Goal: Task Accomplishment & Management: Use online tool/utility

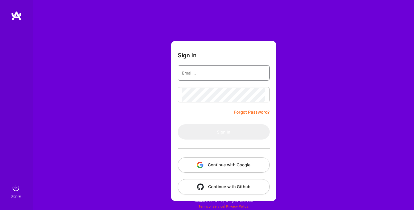
type input "fiorella.wever@gmail.com"
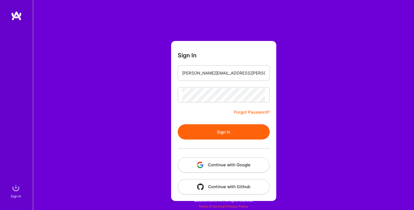
click at [219, 133] on button "Sign In" at bounding box center [224, 131] width 92 height 15
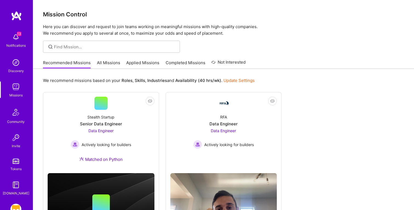
click at [145, 61] on link "Applied Missions" at bounding box center [142, 64] width 33 height 9
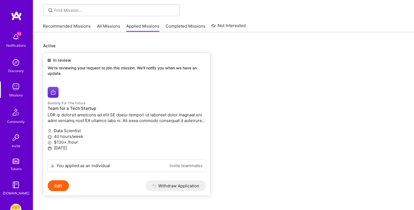
scroll to position [43, 0]
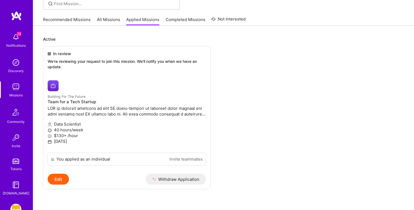
click at [18, 188] on img at bounding box center [15, 185] width 11 height 11
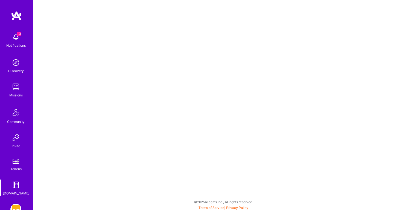
scroll to position [34, 0]
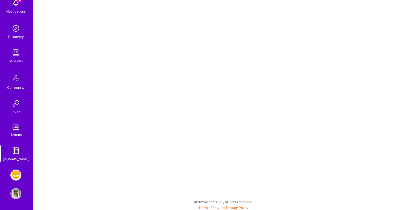
click at [15, 177] on img at bounding box center [15, 175] width 11 height 11
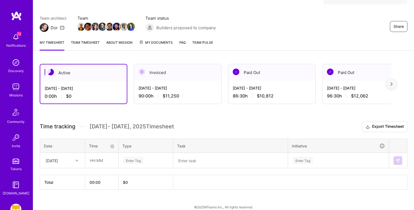
scroll to position [43, 0]
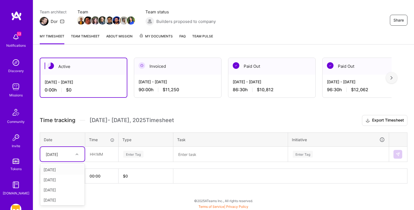
click at [69, 155] on div "[DATE]" at bounding box center [58, 154] width 30 height 9
click at [55, 169] on div "[DATE]" at bounding box center [62, 170] width 44 height 10
click at [198, 155] on textarea at bounding box center [230, 154] width 113 height 14
paste textarea "Meeting: Right Now Weekly Check In"
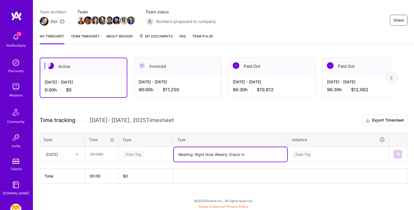
type textarea "Meeting: Right Now Weekly Check In"
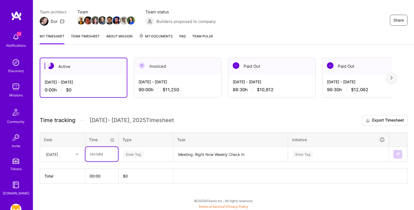
click at [90, 153] on input "text" at bounding box center [101, 154] width 33 height 15
type input "00:30"
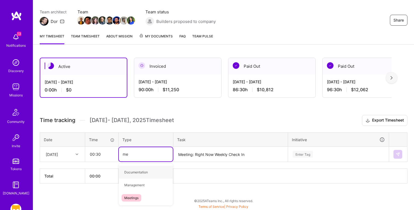
type input "mee"
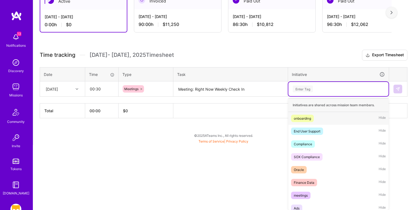
click at [335, 96] on div "option onboarding focused, 1 of 60. 60 results available. Use Up and Down to ch…" at bounding box center [338, 89] width 100 height 14
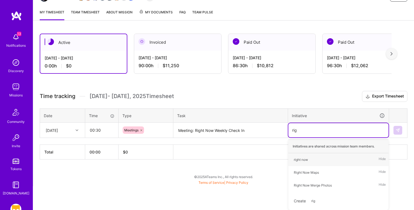
scroll to position [67, 0]
type input "righ"
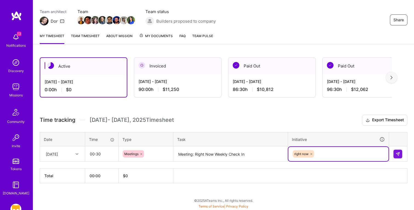
scroll to position [43, 0]
click at [399, 154] on img at bounding box center [397, 154] width 4 height 4
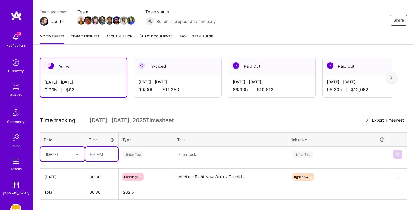
click at [105, 155] on input "text" at bounding box center [101, 154] width 33 height 15
type input "00:45"
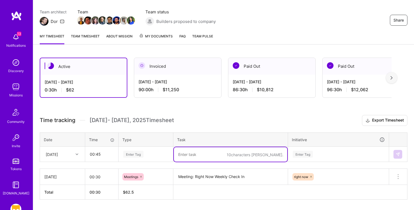
click at [208, 151] on textarea at bounding box center [230, 154] width 113 height 15
paste textarea "Meeting: PD Q3 Wrap Up"
type textarea "Meeting: PD Q3 Wrap Up"
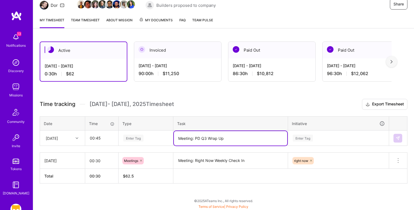
click at [128, 146] on div "Enter Tag" at bounding box center [146, 138] width 54 height 14
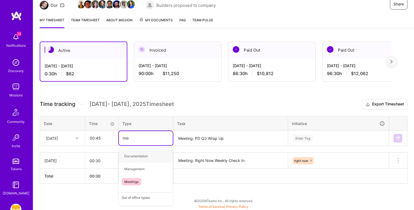
type input "meet"
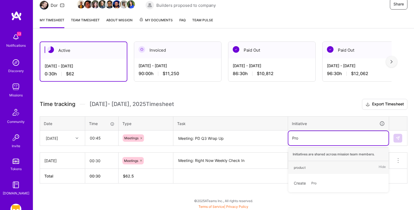
type input "Prod"
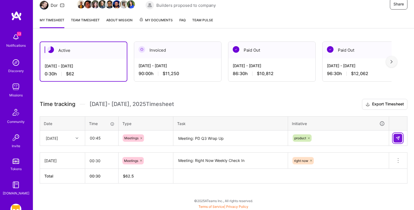
click at [398, 135] on button at bounding box center [397, 138] width 9 height 9
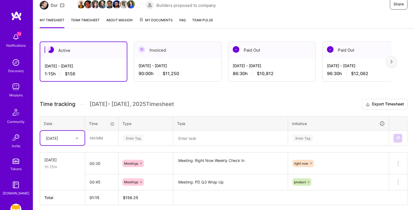
click at [193, 136] on textarea at bounding box center [230, 138] width 113 height 15
paste textarea "Meeting: Stats-sig Native Check In"
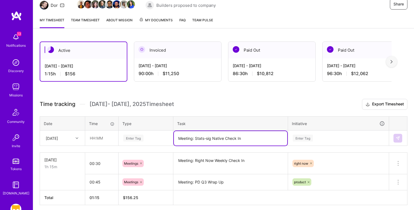
type textarea "Meeting: Stats-sig Native Check In"
click at [115, 137] on input "text" at bounding box center [101, 138] width 33 height 15
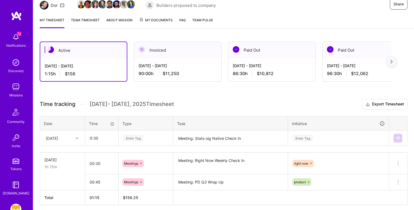
type input "00:30"
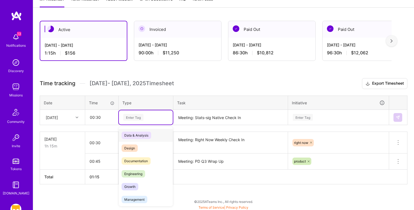
scroll to position [80, 0]
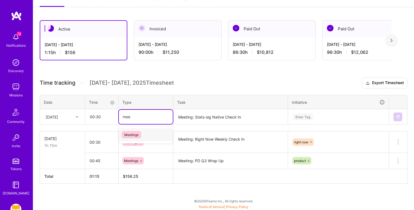
type input "meet"
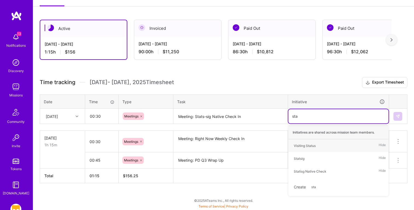
scroll to position [81, 0]
type input "stat"
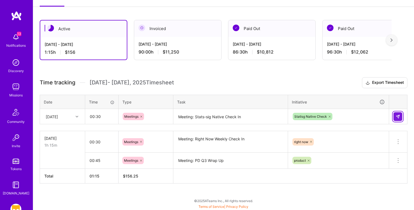
click at [402, 114] on button at bounding box center [397, 116] width 9 height 9
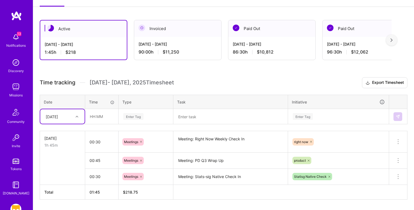
click at [193, 117] on textarea at bounding box center [230, 117] width 113 height 15
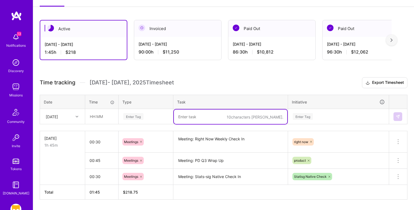
paste textarea "Stats Sig Comparisons - Deep Dive - Comparing Experiment Device Raw Counts"
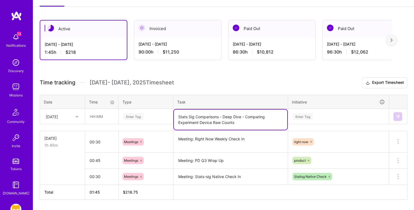
type textarea "Stats Sig Comparisons - Deep Dive - Comparing Experiment Device Raw Counts"
click at [105, 117] on input "text" at bounding box center [101, 116] width 33 height 15
type input "04:00"
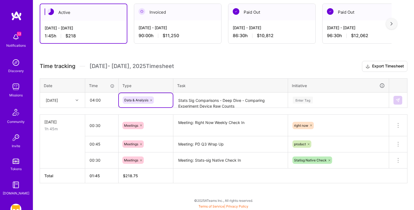
click at [307, 108] on div "Enter Tag" at bounding box center [338, 100] width 100 height 14
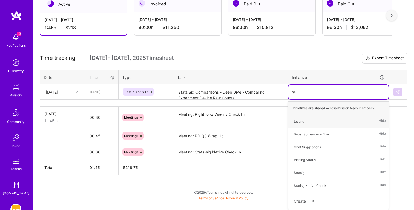
scroll to position [97, 0]
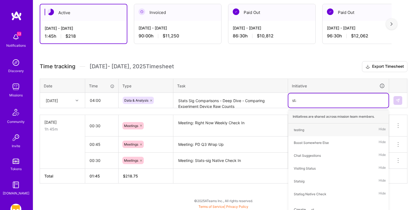
type input "stat"
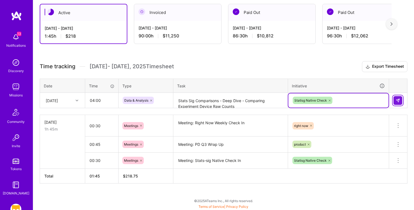
click at [399, 101] on img at bounding box center [397, 100] width 4 height 4
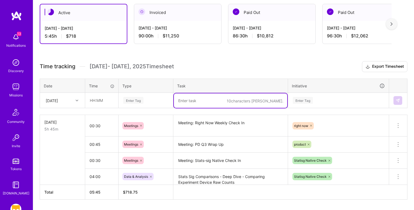
click at [202, 98] on textarea at bounding box center [230, 101] width 113 height 15
paste textarea "NY RN insights"
type textarea "NY RN insights"
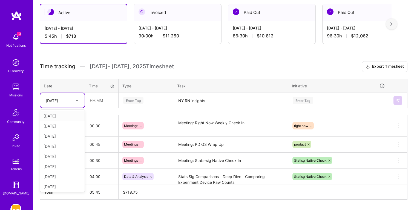
click at [81, 103] on div at bounding box center [77, 100] width 8 height 7
click at [102, 98] on input "text" at bounding box center [101, 100] width 33 height 15
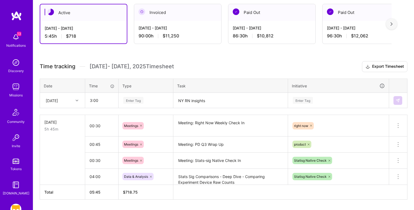
type input "03:00"
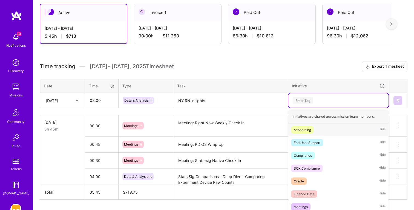
scroll to position [111, 0]
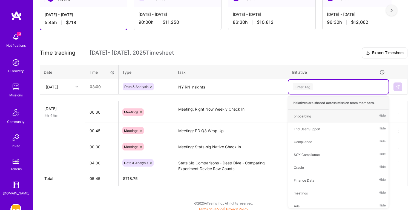
type input "n"
type input "rig"
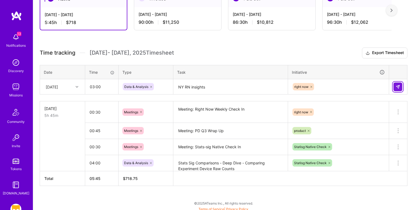
click at [398, 85] on img at bounding box center [397, 87] width 4 height 4
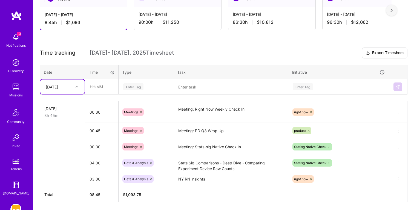
click at [54, 88] on div "[DATE]" at bounding box center [52, 87] width 12 height 6
click at [59, 103] on div "[DATE]" at bounding box center [62, 102] width 44 height 10
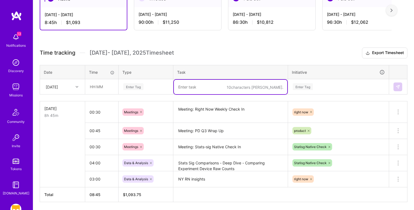
click at [207, 87] on textarea at bounding box center [230, 87] width 113 height 15
paste textarea "Meeting: RN / DS Sync"
type textarea "Meeting: RN / DS Sync"
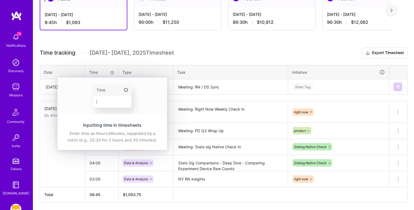
click at [104, 82] on img at bounding box center [111, 96] width 109 height 37
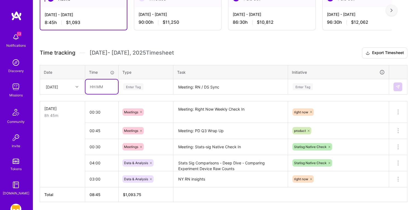
click at [94, 91] on input "text" at bounding box center [101, 87] width 33 height 15
type input "00:30"
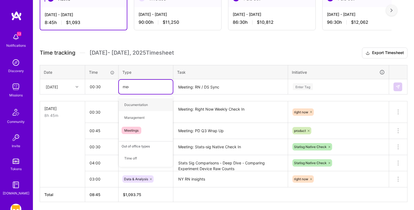
type input "meet"
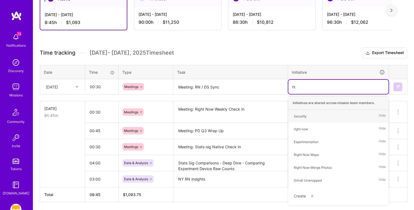
type input "righ"
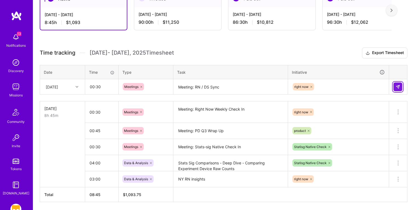
click at [397, 85] on img at bounding box center [397, 87] width 4 height 4
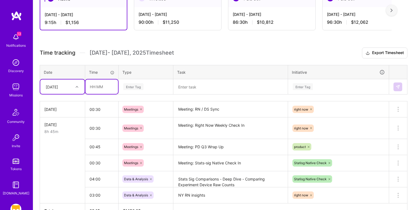
click at [96, 87] on input "text" at bounding box center [101, 87] width 33 height 15
type input "03:00"
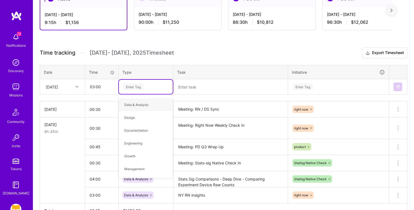
click at [203, 86] on textarea at bounding box center [230, 87] width 113 height 15
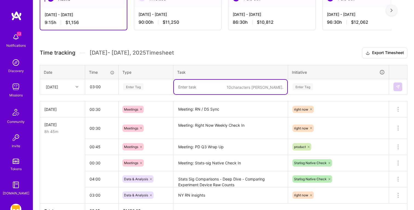
paste textarea "Stats Sig Comparisons - Deep Dive"
type textarea "Stats Sig Comparisons - Deep Dive"
click at [138, 89] on div "Enter Tag" at bounding box center [133, 87] width 20 height 8
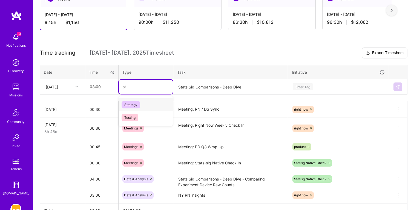
type input "s"
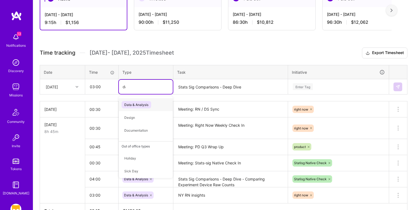
type input "dat"
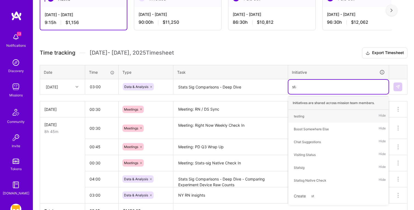
type input "stat"
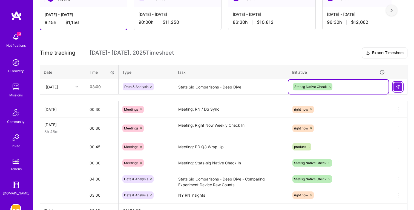
click at [397, 88] on img at bounding box center [397, 87] width 4 height 4
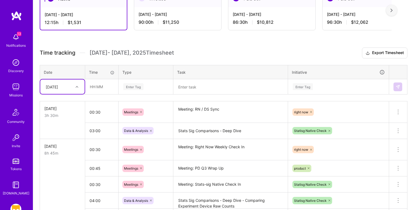
click at [201, 86] on textarea at bounding box center [230, 87] width 113 height 15
paste textarea "Grindr Unwrapped: Data Pulls"
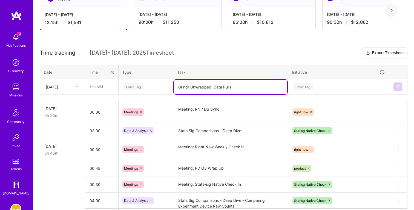
type textarea "Grindr Unwrapped: Data Pulls"
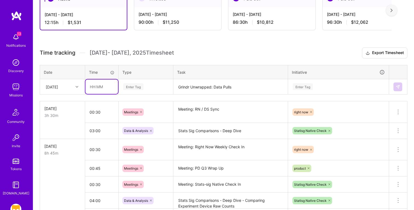
click at [100, 85] on input "text" at bounding box center [101, 87] width 33 height 15
type input "05:00"
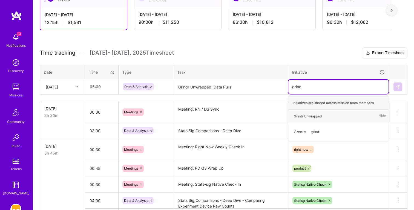
type input "grindr"
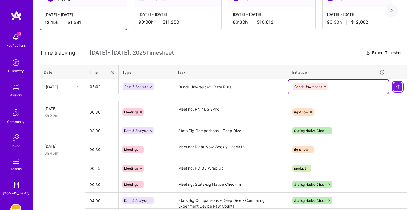
click at [395, 85] on button at bounding box center [397, 87] width 9 height 9
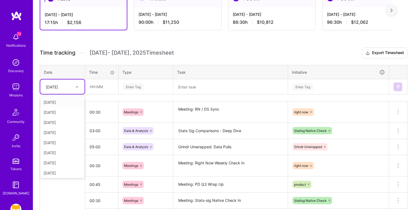
click at [51, 86] on div "[DATE]" at bounding box center [52, 87] width 12 height 6
click at [56, 110] on div "[DATE]" at bounding box center [62, 113] width 44 height 10
click at [190, 86] on textarea at bounding box center [230, 87] width 113 height 15
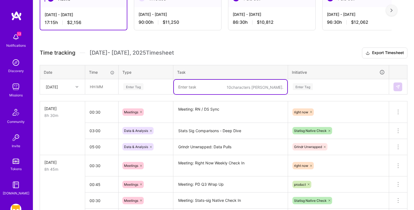
paste textarea "Meeting: Grindr Unwrapped"
type textarea "Meeting: Grindr Unwrapped"
click at [96, 86] on input "text" at bounding box center [101, 87] width 33 height 15
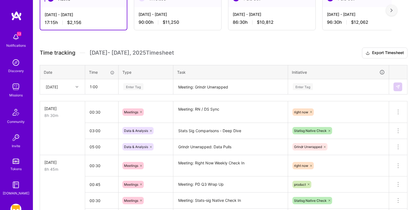
type input "01:00"
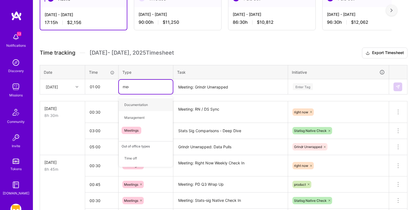
type input "meet"
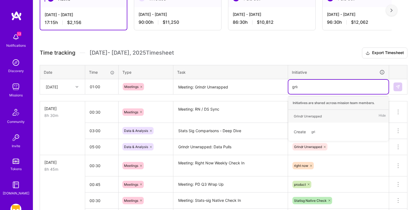
type input "grind"
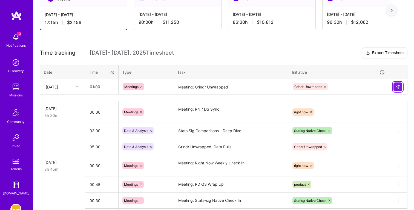
click at [398, 86] on img at bounding box center [397, 87] width 4 height 4
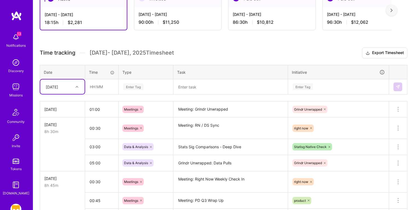
click at [197, 86] on textarea at bounding box center [230, 87] width 113 height 15
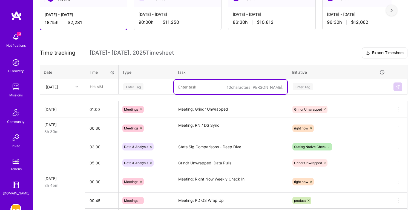
paste textarea "Grindr Unwrapped: Data Pulls"
type textarea "Grindr Unwrapped: Data Pulls"
click at [92, 88] on input "text" at bounding box center [101, 87] width 33 height 15
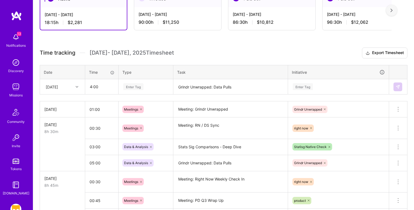
type input "04:00"
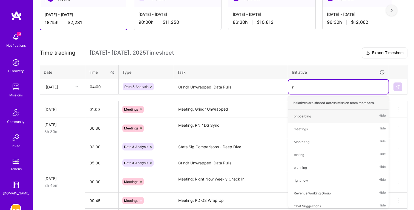
type input "grin"
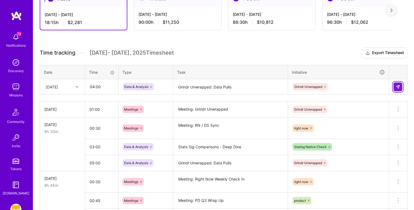
click at [394, 85] on button at bounding box center [397, 87] width 9 height 9
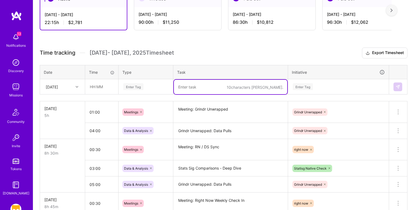
click at [190, 85] on textarea at bounding box center [230, 87] width 113 height 15
paste textarea "Explore Heatmaps: Insights"
type textarea "Explore Heatmaps: Insights"
click at [94, 86] on input "text" at bounding box center [101, 87] width 33 height 15
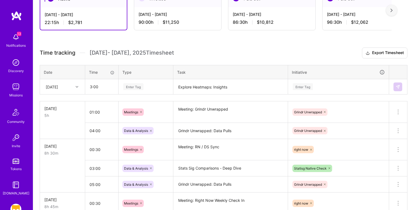
type input "03:00"
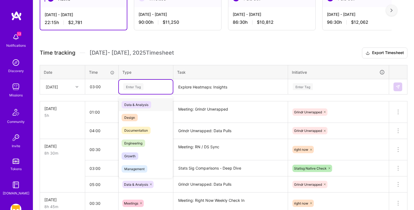
click at [160, 102] on div "Data & Analysis" at bounding box center [146, 104] width 54 height 13
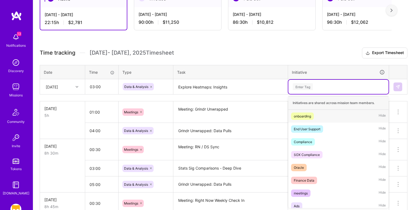
click at [322, 84] on div "Enter Tag" at bounding box center [338, 86] width 92 height 7
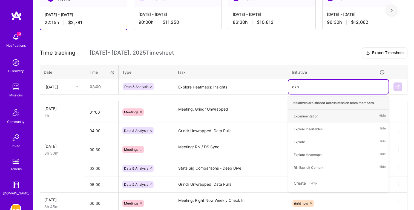
type input "explo"
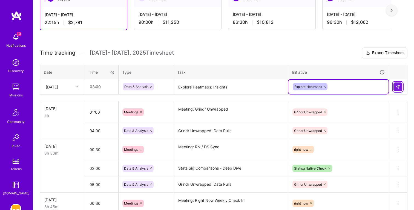
click at [399, 85] on img at bounding box center [397, 87] width 4 height 4
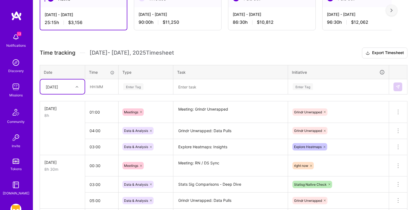
click at [56, 89] on div "[DATE]" at bounding box center [52, 87] width 12 height 6
click at [53, 142] on div "[DATE]" at bounding box center [62, 143] width 44 height 10
click at [189, 89] on textarea at bounding box center [230, 87] width 113 height 15
paste textarea "Profile Insights Instrumentation"
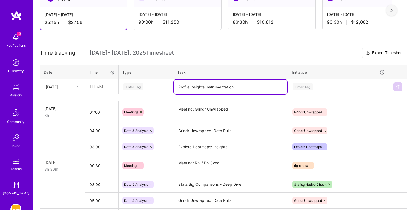
type textarea "Profile Insights Instrumentation"
click at [105, 88] on input "text" at bounding box center [101, 87] width 33 height 15
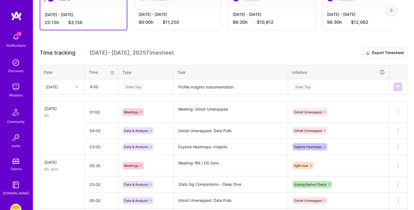
type input "04:00"
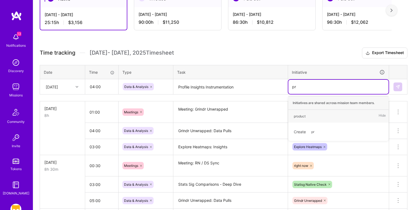
type input "p"
type input "Profile Insights"
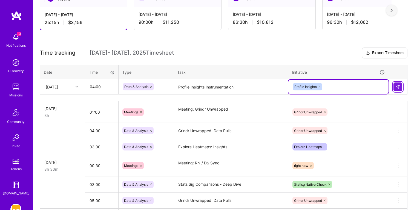
click at [397, 86] on img at bounding box center [397, 87] width 4 height 4
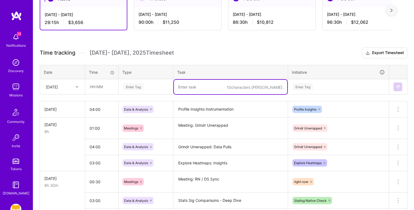
click at [197, 85] on textarea at bounding box center [230, 87] width 113 height 15
paste textarea "Meeting: Revenue Working Group"
type textarea "Meeting: Revenue Working Group"
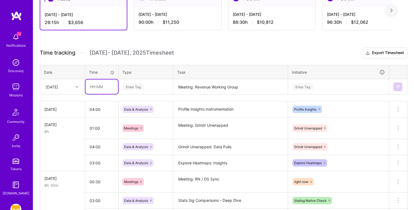
click at [106, 89] on input "text" at bounding box center [101, 87] width 33 height 15
type input "01:00"
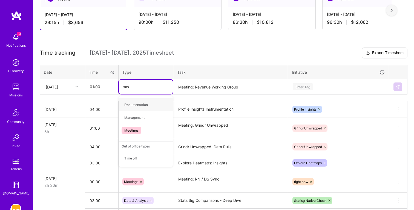
type input "meet"
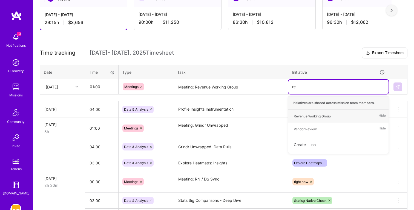
type input "rev"
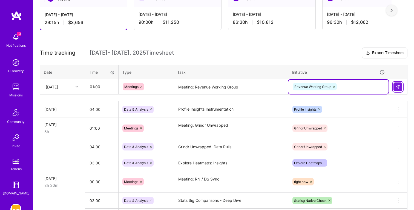
click at [395, 89] on button at bounding box center [397, 87] width 9 height 9
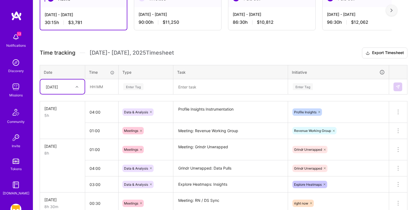
click at [195, 88] on textarea at bounding box center [230, 87] width 113 height 15
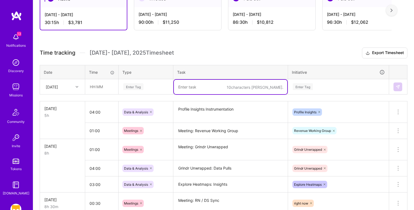
paste textarea "Meeting: Digeng / [PERSON_NAME]"
type textarea "Meeting: Digeng / [PERSON_NAME]"
click at [109, 86] on input "text" at bounding box center [101, 87] width 33 height 15
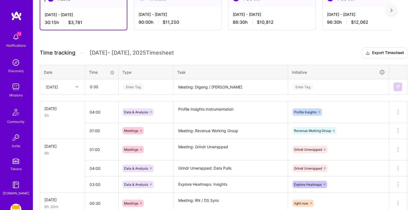
type input "00:30"
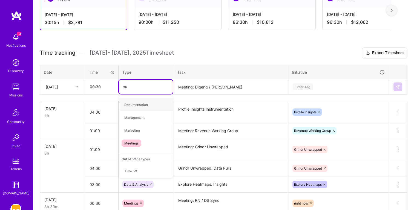
type input "meet"
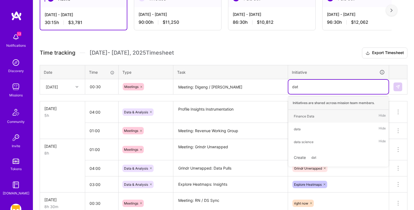
type input "data"
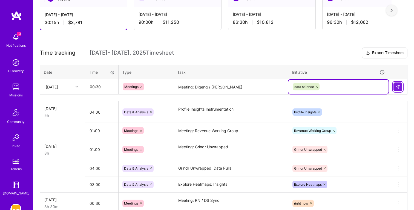
click at [396, 86] on img at bounding box center [397, 87] width 4 height 4
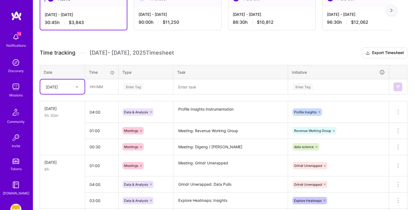
click at [202, 86] on textarea at bounding box center [230, 87] width 113 height 15
paste textarea "Explore Heatmaps Insights"
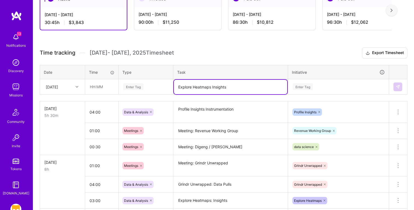
type textarea "Explore Heatmaps Insights"
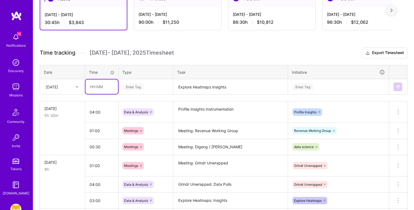
click at [94, 87] on input "text" at bounding box center [101, 87] width 33 height 15
type input "03:00"
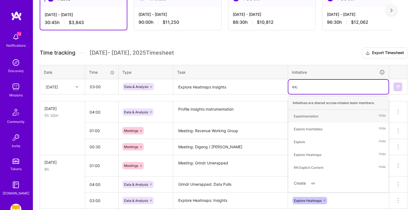
type input "expl"
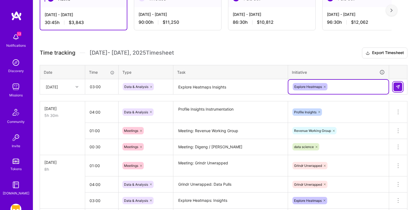
click at [400, 86] on button at bounding box center [397, 87] width 9 height 9
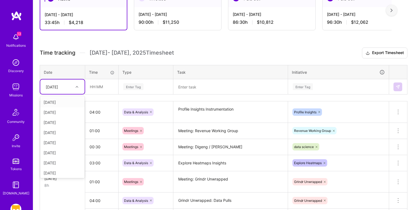
click at [50, 87] on div "[DATE]" at bounding box center [52, 87] width 12 height 6
click at [52, 152] on div "[DATE]" at bounding box center [62, 153] width 44 height 10
click at [204, 87] on textarea at bounding box center [230, 87] width 113 height 15
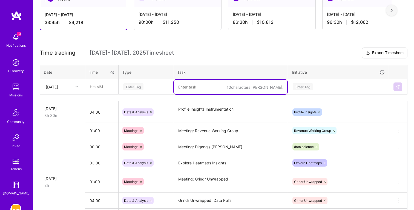
paste textarea "Explore Heatmaps Insights"
type textarea "Explore Heatmaps Insights"
click at [106, 83] on input "text" at bounding box center [101, 87] width 33 height 15
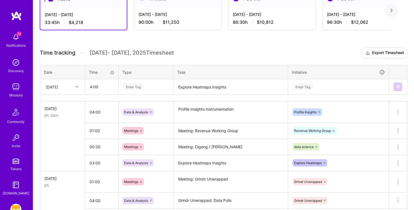
type input "04:00"
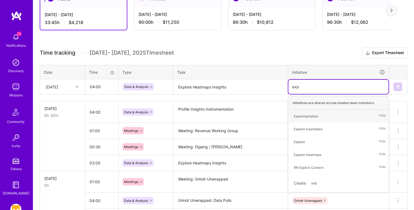
type input "explo"
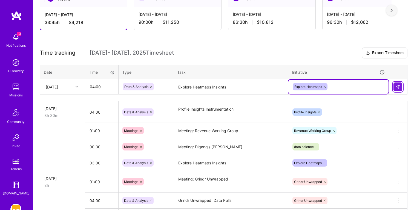
click at [395, 86] on button at bounding box center [397, 87] width 9 height 9
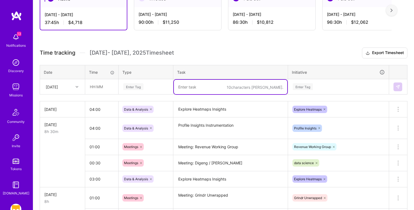
click at [198, 87] on textarea at bounding box center [230, 87] width 113 height 15
paste textarea "Meeting: Explore Check In"
type textarea "Meeting: Explore Check In"
click at [96, 89] on input "text" at bounding box center [101, 87] width 33 height 15
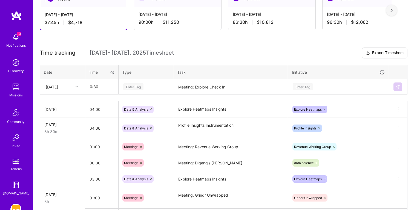
type input "00:30"
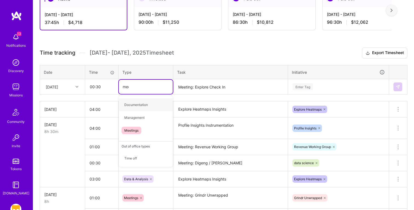
type input "meet"
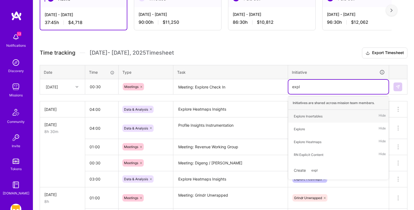
type input "explo"
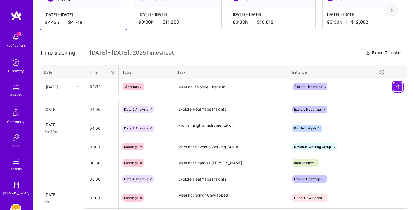
click at [398, 85] on img at bounding box center [397, 87] width 4 height 4
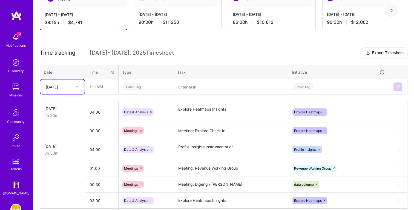
click at [210, 86] on textarea at bounding box center [230, 87] width 113 height 15
paste textarea "Meeting: [PERSON_NAME] / Pooja Weekly"
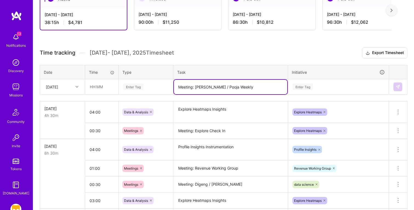
type textarea "Meeting: [PERSON_NAME] / Pooja Weekly"
click at [85, 89] on td "[DATE]" at bounding box center [62, 86] width 45 height 15
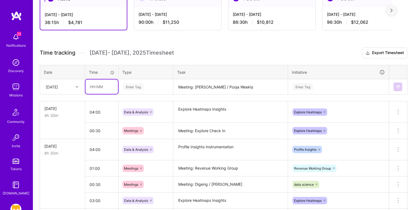
click at [95, 89] on input "text" at bounding box center [101, 87] width 33 height 15
type input "00:30"
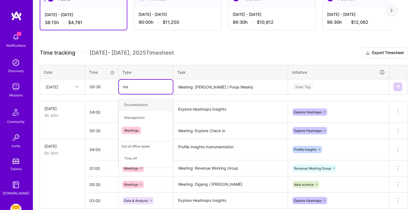
type input "mee"
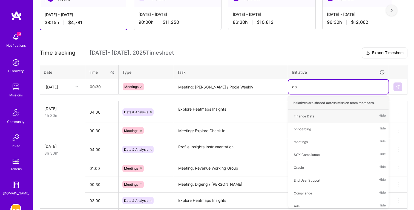
type input "data"
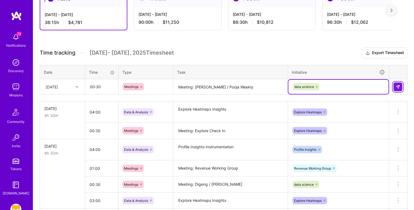
click at [396, 86] on img at bounding box center [397, 87] width 4 height 4
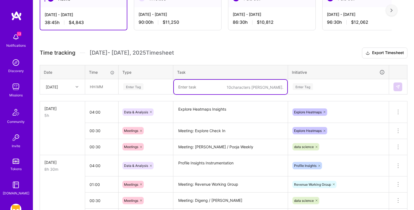
click at [189, 85] on textarea at bounding box center [230, 87] width 113 height 15
paste textarea "Meeting: [PERSON_NAME] - User Segmentation"
type textarea "Meeting: [PERSON_NAME] - User Segmentation"
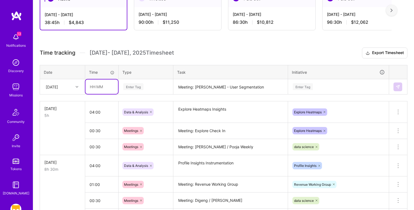
click at [103, 88] on input "text" at bounding box center [101, 87] width 33 height 15
type input "00:30"
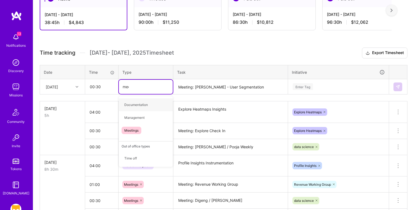
type input "meet"
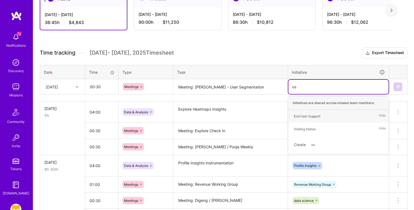
type input "u"
type input "s"
type input "expl"
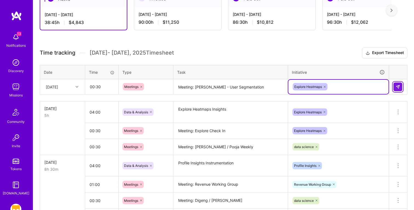
click at [398, 83] on button at bounding box center [397, 87] width 9 height 9
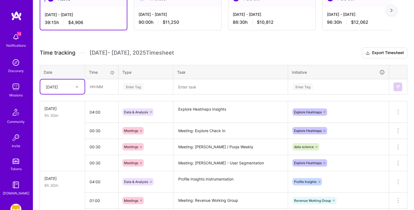
click at [201, 86] on textarea at bounding box center [230, 87] width 113 height 15
paste textarea "Profile Insights Instrumentation"
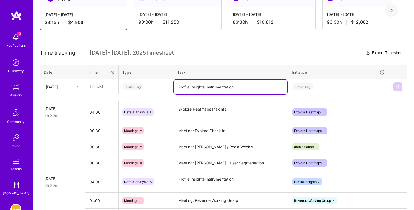
type textarea "Profile Insights Instrumentation"
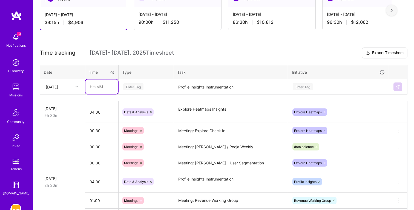
click at [101, 85] on input "text" at bounding box center [101, 87] width 33 height 15
type input "03:00"
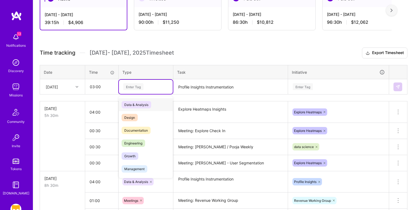
click at [153, 102] on div "Data & Analysis" at bounding box center [146, 104] width 54 height 13
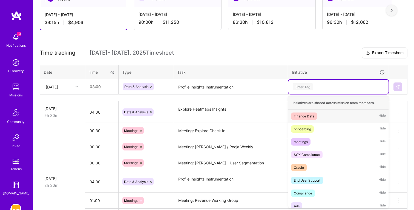
click at [318, 85] on div "Enter Tag" at bounding box center [338, 86] width 92 height 7
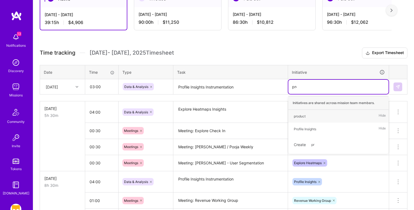
type input "prof"
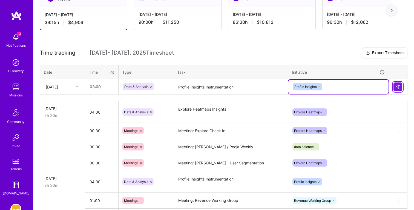
click at [400, 85] on button at bounding box center [397, 87] width 9 height 9
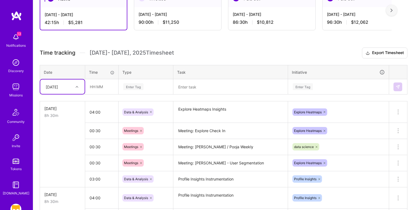
click at [58, 88] on div "[DATE]" at bounding box center [52, 87] width 12 height 6
click at [45, 162] on div "[DATE]" at bounding box center [62, 163] width 44 height 10
click at [199, 86] on textarea at bounding box center [230, 87] width 113 height 15
paste textarea "Grindr Unwrapped Data Pulls"
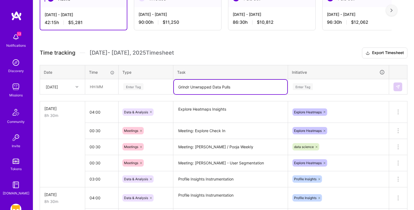
type textarea "Grindr Unwrapped Data Pulls"
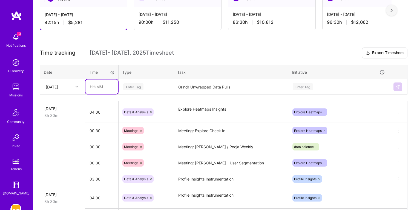
click at [99, 88] on input "text" at bounding box center [101, 87] width 33 height 15
type input "04:00"
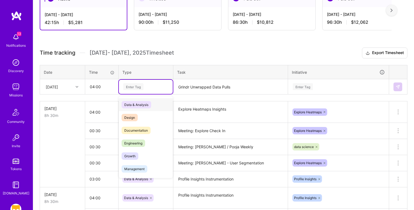
click at [161, 107] on div "Data & Analysis" at bounding box center [146, 104] width 54 height 13
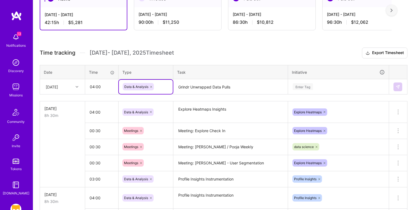
click at [312, 87] on div "Enter Tag" at bounding box center [302, 87] width 20 height 8
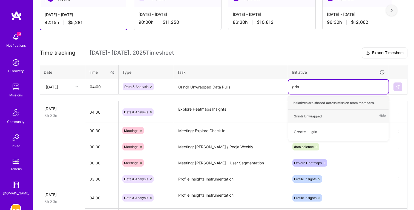
type input "grind"
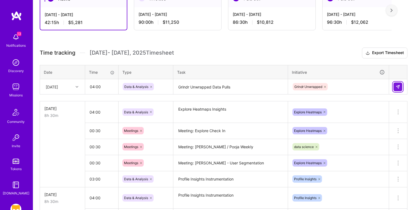
click at [399, 88] on img at bounding box center [397, 87] width 4 height 4
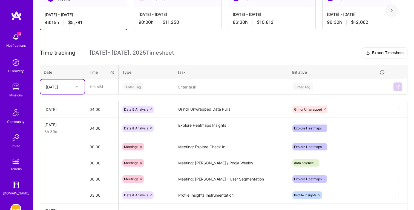
click at [198, 82] on textarea at bounding box center [230, 87] width 113 height 15
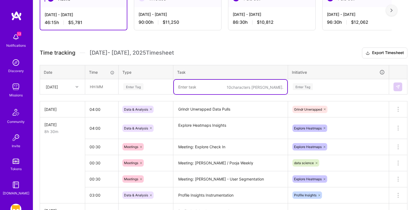
paste textarea "Explore Heatmaps Insights"
type textarea "Explore Heatmaps Insights"
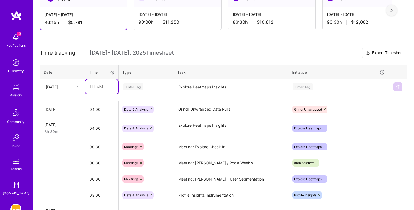
click at [102, 85] on input "text" at bounding box center [101, 87] width 33 height 15
type input "03:00"
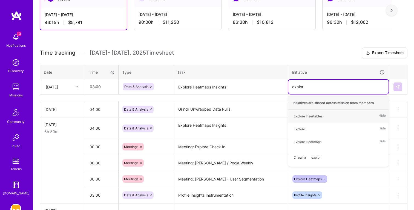
type input "explore"
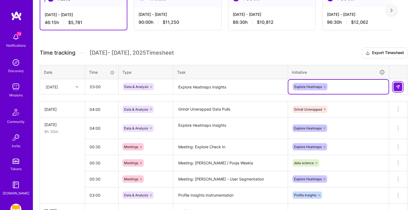
click at [400, 88] on button at bounding box center [397, 87] width 9 height 9
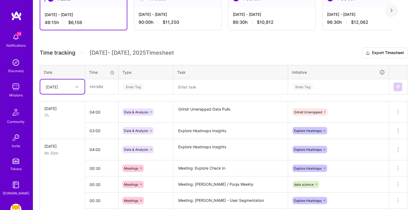
click at [53, 84] on div "[DATE]" at bounding box center [52, 87] width 12 height 6
click at [50, 170] on div "[DATE]" at bounding box center [62, 173] width 44 height 10
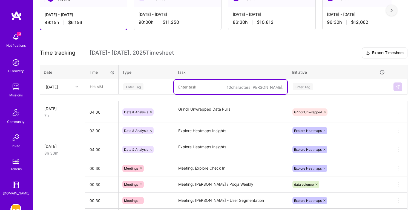
click at [201, 88] on textarea at bounding box center [230, 87] width 113 height 15
paste textarea "Meeting: Profile Insights Telemetry"
type textarea "Meeting: Profile Insights Telemetry"
click at [96, 88] on input "text" at bounding box center [101, 87] width 33 height 15
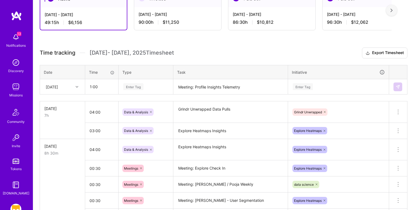
type input "01:00"
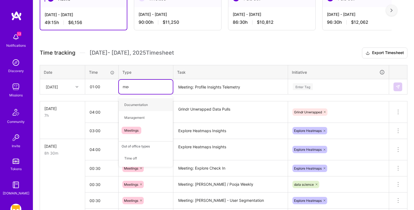
type input "meet"
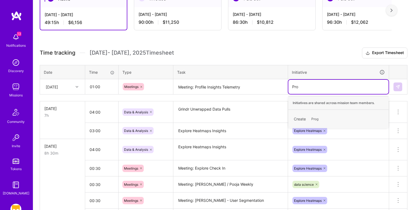
type input "Prof"
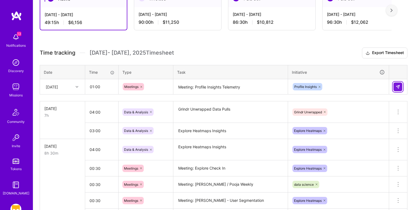
click at [395, 87] on button at bounding box center [397, 87] width 9 height 9
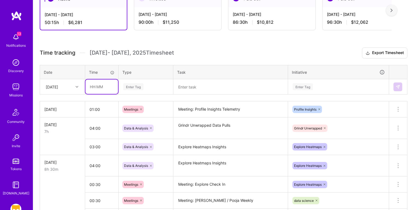
click at [104, 89] on input "text" at bounding box center [101, 87] width 33 height 15
type input "00:30"
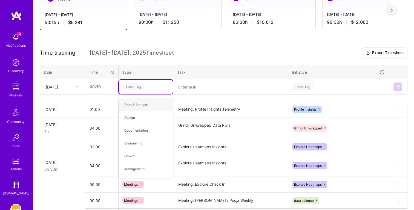
click at [182, 91] on textarea at bounding box center [230, 87] width 113 height 15
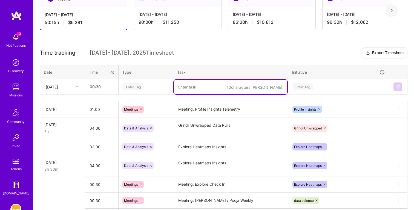
paste textarea "Experiment Users for survey"
type textarea "Experiment Users for survey"
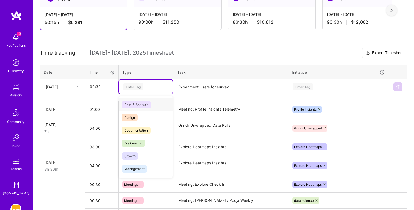
click at [156, 90] on div "Enter Tag" at bounding box center [146, 87] width 54 height 14
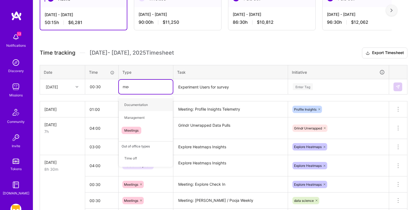
type input "meet"
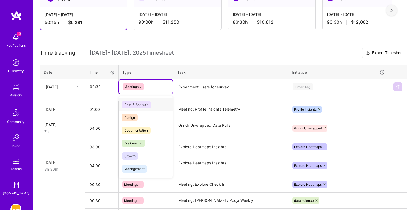
click at [143, 102] on span "Data & Analysis" at bounding box center [136, 104] width 30 height 7
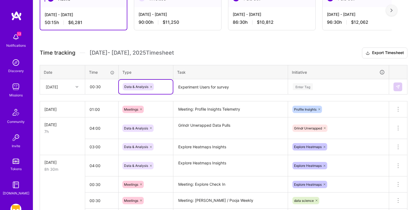
click at [311, 86] on div "Enter Tag" at bounding box center [302, 87] width 20 height 8
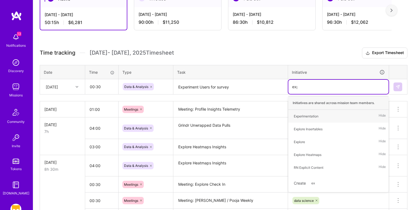
type input "expl"
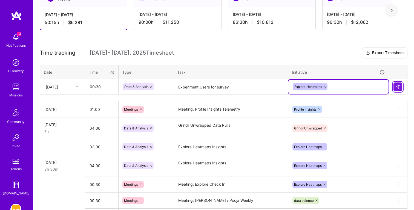
click at [402, 88] on div at bounding box center [397, 87] width 9 height 9
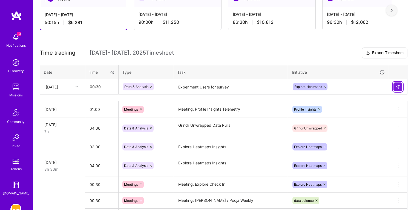
click at [396, 86] on img at bounding box center [397, 87] width 4 height 4
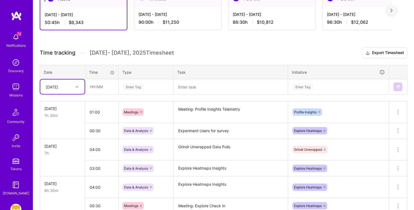
click at [209, 86] on textarea at bounding box center [230, 87] width 113 height 15
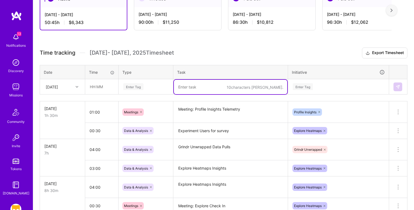
paste textarea "Explore Heatmaps Insights & Presentation prep"
type textarea "Explore Heatmaps Insights & Presentation prep"
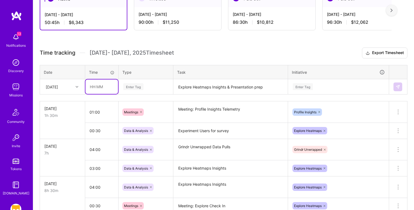
click at [99, 86] on input "text" at bounding box center [101, 87] width 33 height 15
type input "06:30"
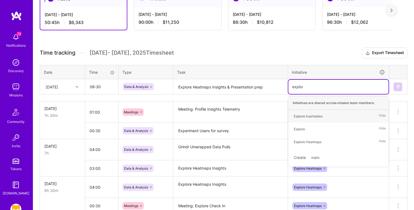
type input "explore"
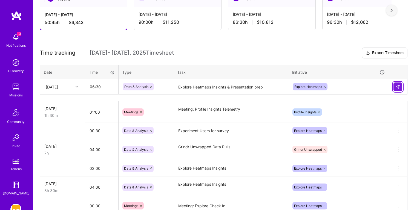
click at [401, 85] on button at bounding box center [397, 87] width 9 height 9
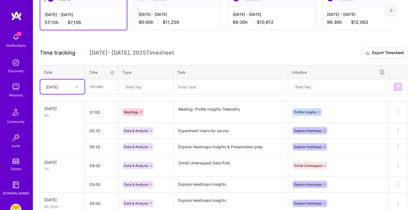
click at [54, 87] on div "[DATE]" at bounding box center [52, 87] width 12 height 6
click at [55, 153] on div "[DATE]" at bounding box center [62, 153] width 44 height 10
click at [197, 88] on textarea at bounding box center [230, 87] width 113 height 15
paste textarea "Explore Heatmaps Insights & Presentation prep"
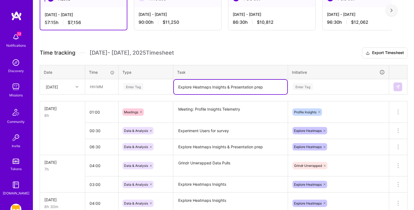
type textarea "Explore Heatmaps Insights & Presentation prep"
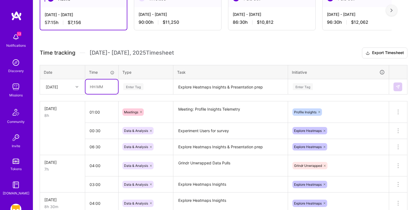
click at [105, 88] on input "text" at bounding box center [101, 87] width 33 height 15
type input "06:00"
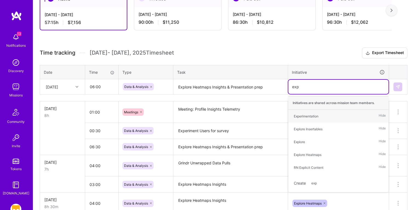
type input "explo"
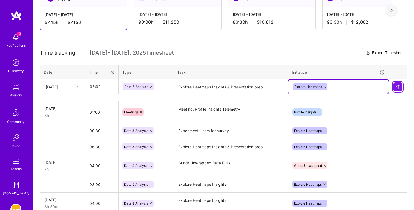
click at [399, 86] on img at bounding box center [397, 87] width 4 height 4
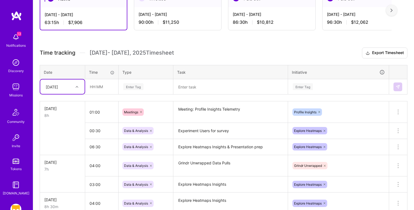
click at [199, 84] on textarea at bounding box center [230, 87] width 113 height 15
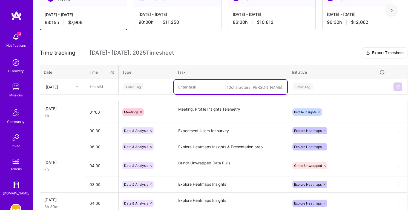
paste textarea "DAU Analysis refresh"
type textarea "DAU Analysis refresh"
click at [109, 83] on input "text" at bounding box center [101, 87] width 33 height 15
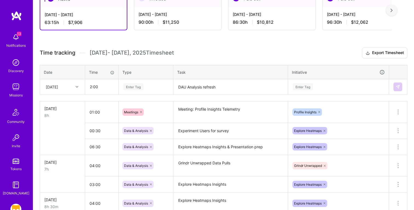
type input "02:00"
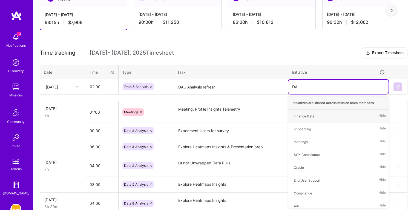
type input "DAU"
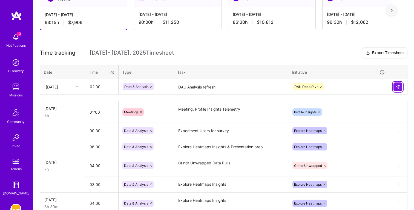
click at [397, 85] on img at bounding box center [397, 87] width 4 height 4
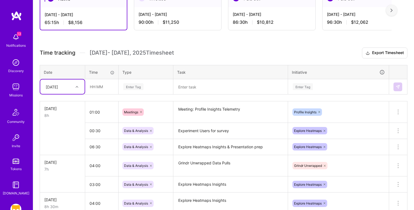
click at [53, 88] on div "[DATE]" at bounding box center [52, 87] width 12 height 6
click at [51, 175] on div "[DATE]" at bounding box center [62, 172] width 44 height 10
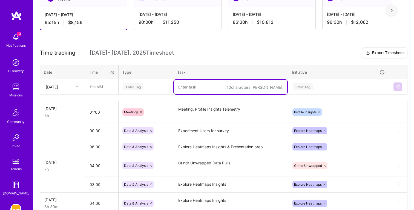
click at [209, 88] on textarea at bounding box center [230, 87] width 113 height 15
paste textarea "Profile Insights - Updates"
type textarea "Profile Insights - Updates"
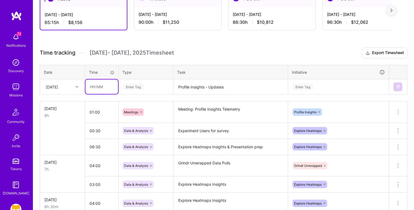
click at [100, 88] on input "text" at bounding box center [101, 87] width 33 height 15
type input "02:00"
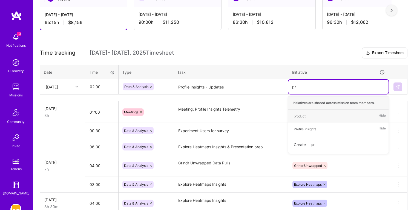
type input "pro"
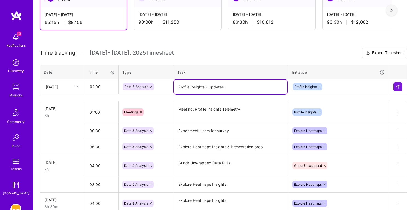
click at [209, 87] on textarea "Profile Insights - Updates" at bounding box center [230, 87] width 113 height 15
type textarea "Profile Insights - Telemetry Updates"
click at [396, 88] on img at bounding box center [397, 87] width 4 height 4
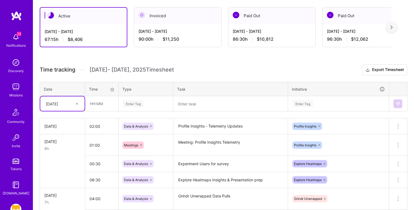
scroll to position [0, 0]
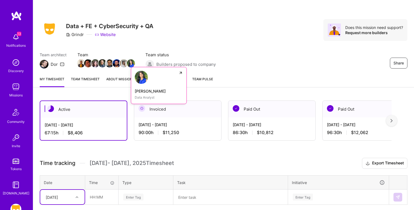
click at [146, 90] on div "Ruchi Palod" at bounding box center [159, 91] width 48 height 6
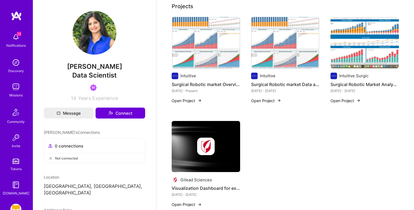
scroll to position [134, 0]
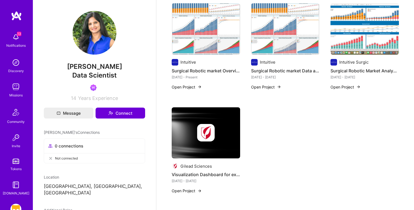
click at [208, 47] on img at bounding box center [206, 28] width 68 height 51
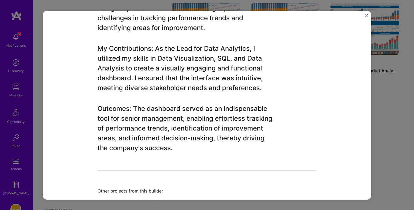
scroll to position [399, 0]
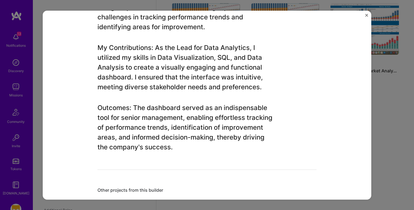
click at [34, 92] on div "Surgical Robotic market Overview Intuitive Healthcare Role Lead - Data Analytic…" at bounding box center [207, 105] width 414 height 210
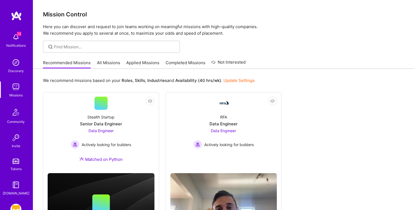
scroll to position [34, 0]
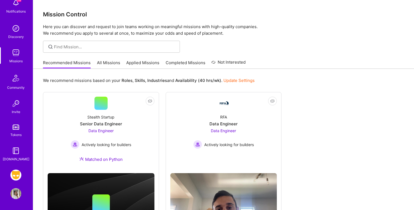
click at [18, 172] on img at bounding box center [15, 175] width 11 height 11
